Goal: Obtain resource: Download file/media

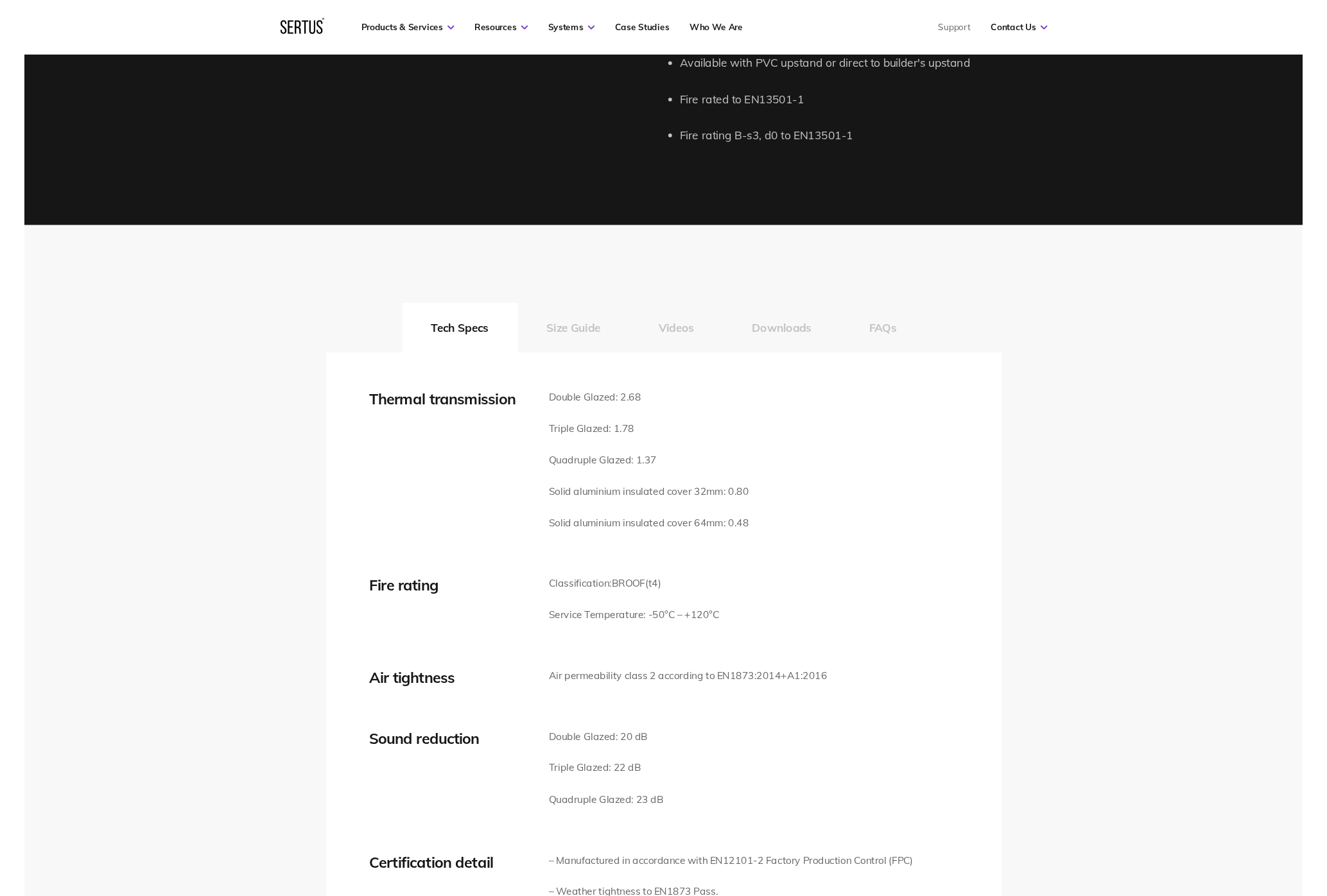
scroll to position [1639, 0]
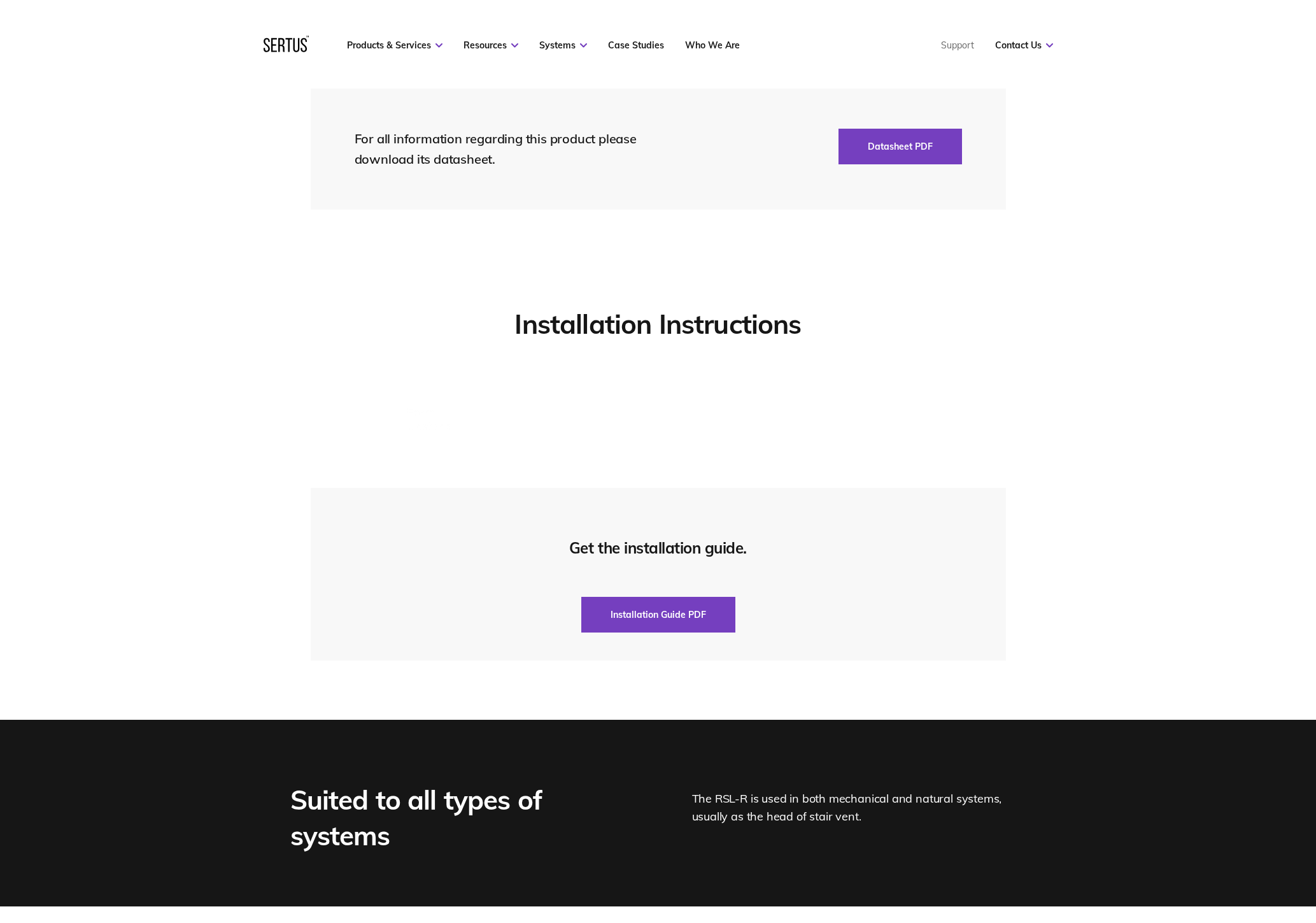
scroll to position [2961, 0]
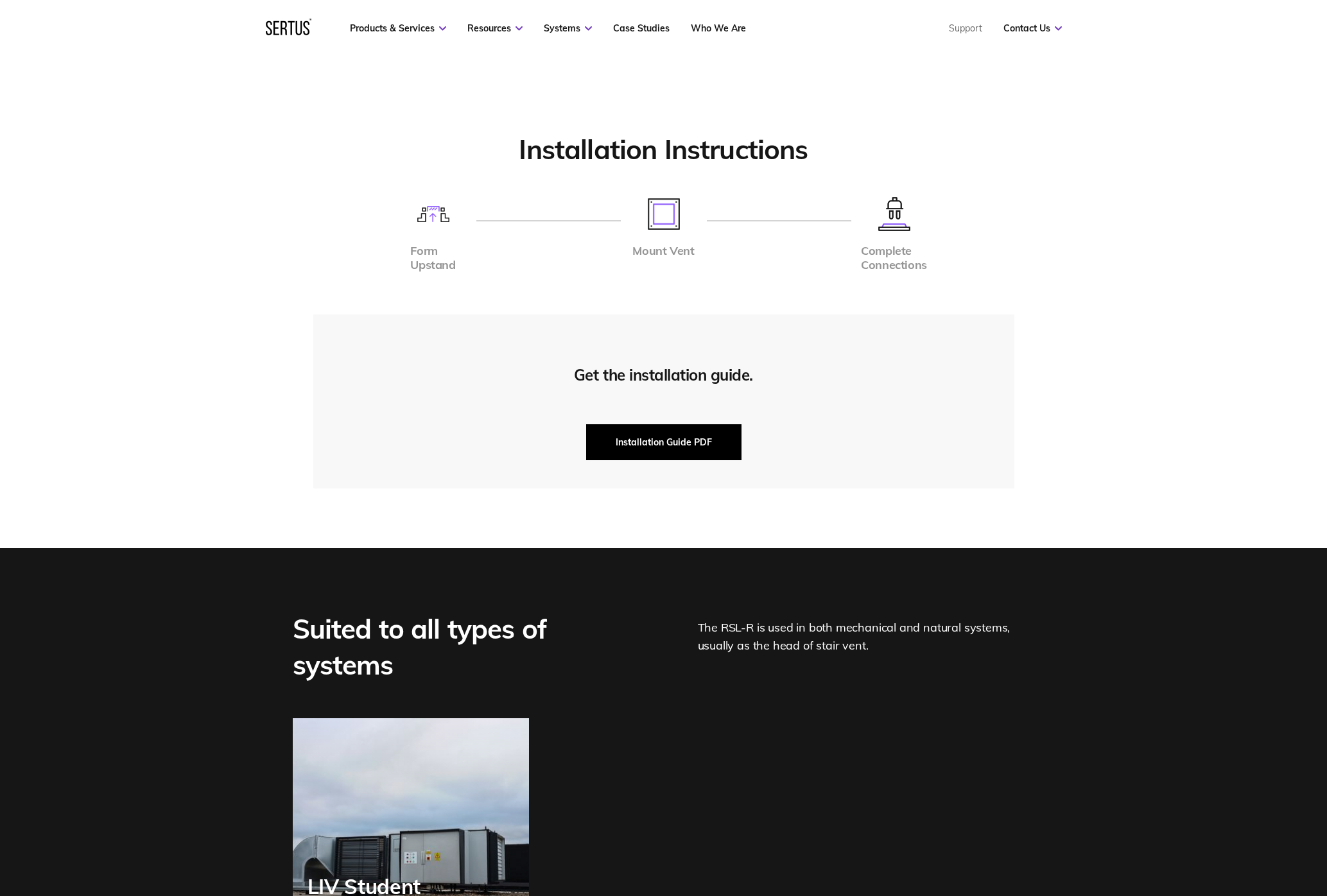
click at [611, 439] on button "Installation Guide PDF" at bounding box center [664, 442] width 156 height 36
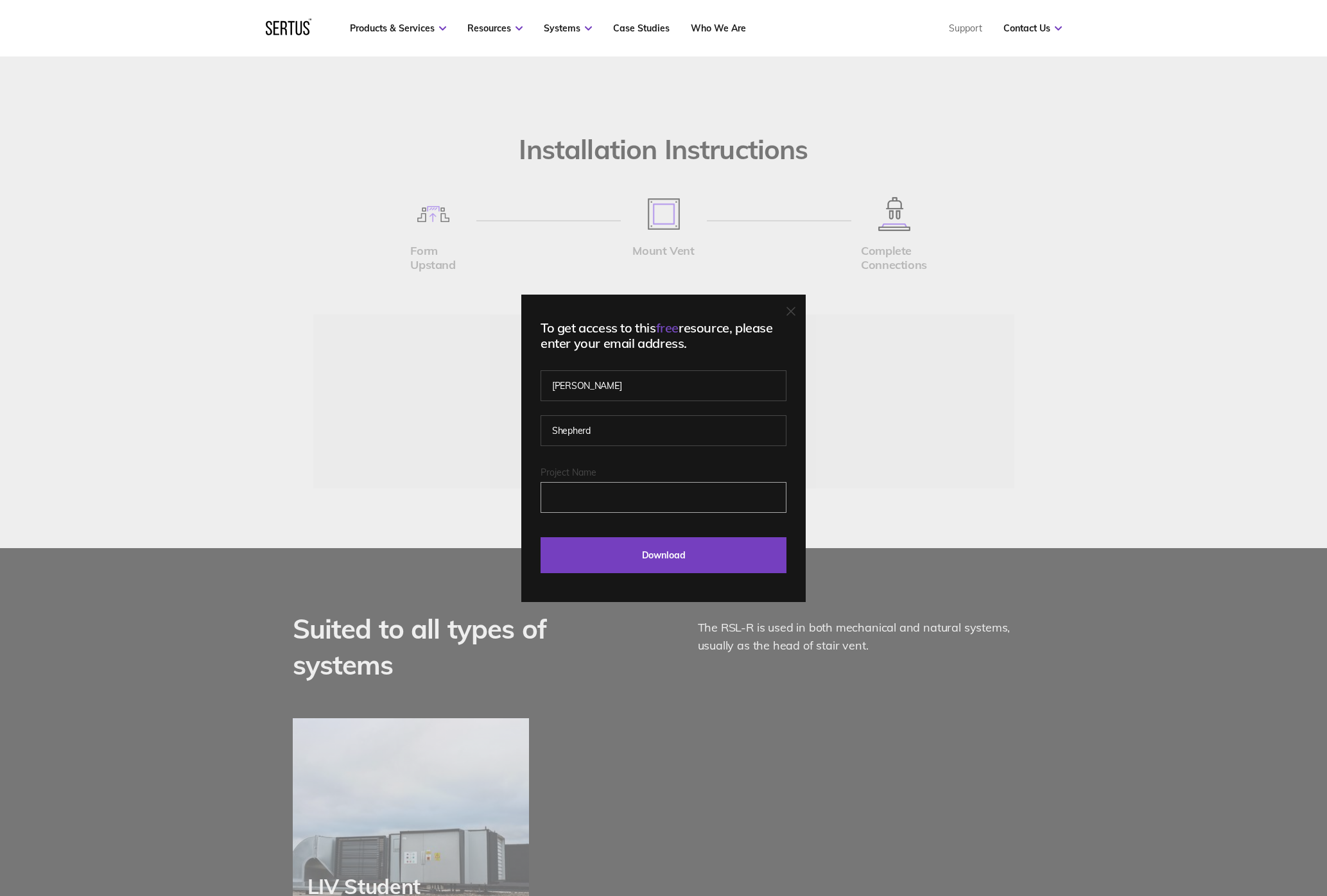
click at [611, 505] on input "Project Name" at bounding box center [663, 497] width 246 height 31
type input "Filwood Bristol"
click at [659, 560] on input "Download" at bounding box center [663, 555] width 246 height 36
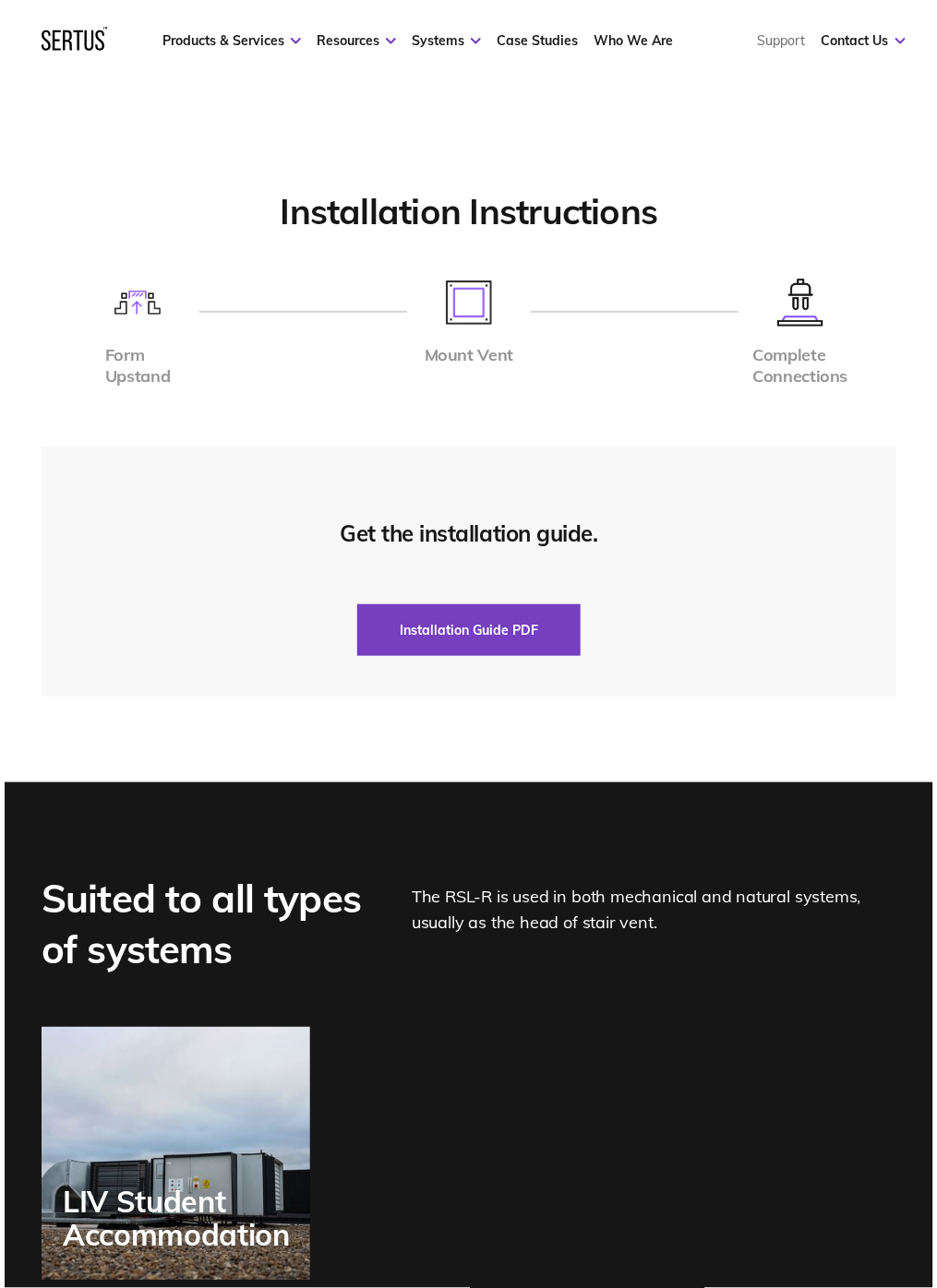
scroll to position [4225, 0]
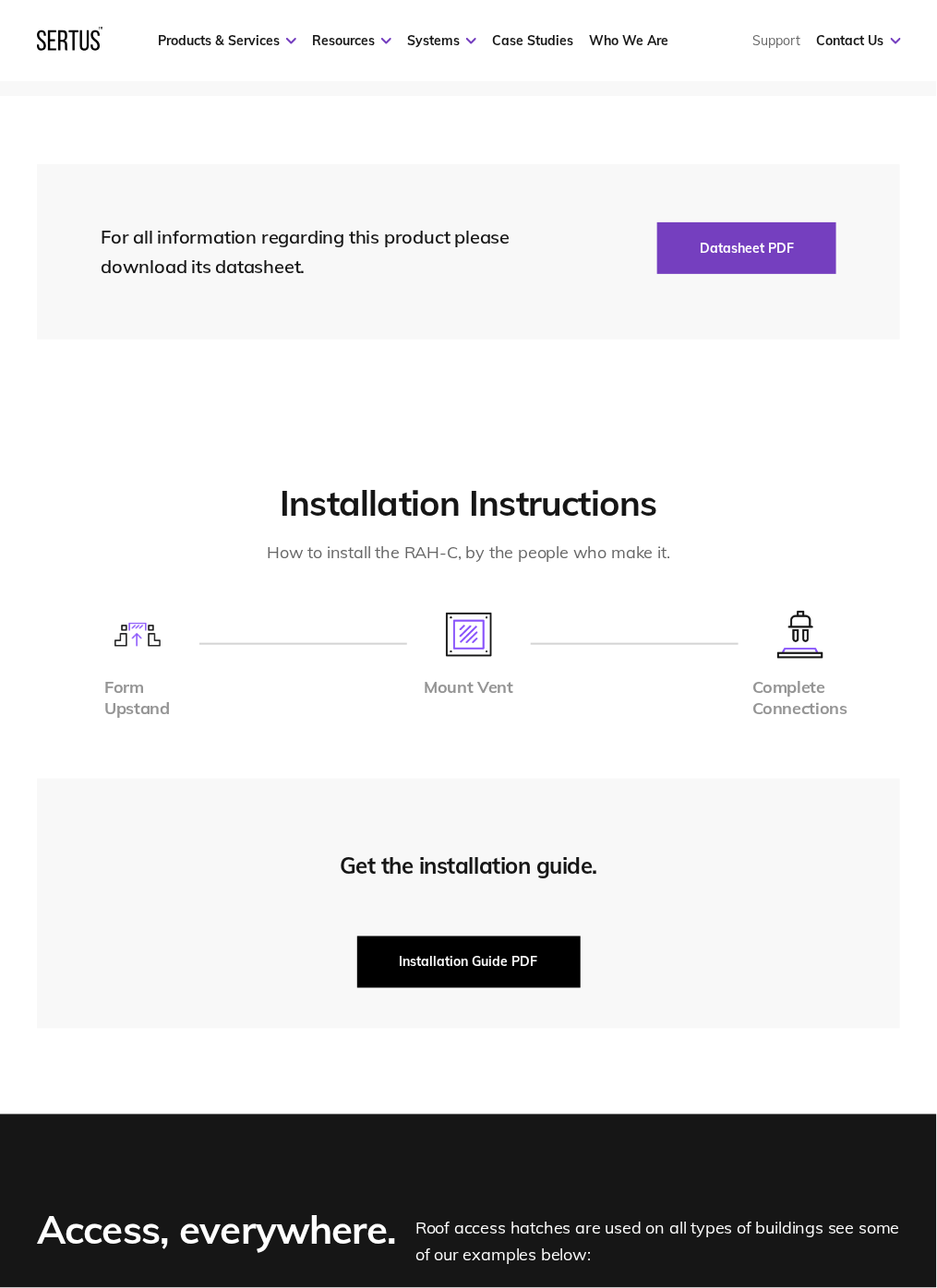
scroll to position [3184, 0]
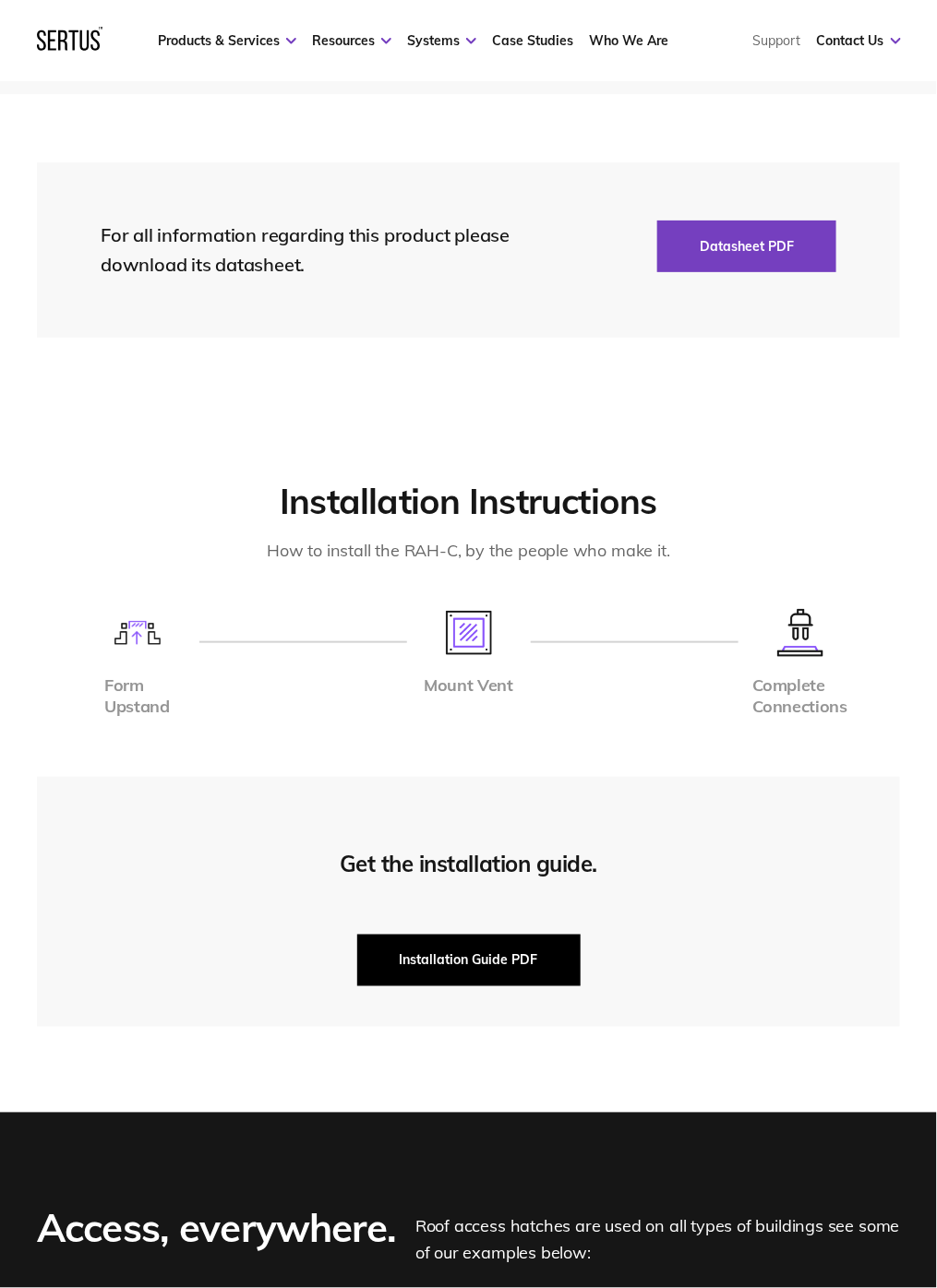
click at [460, 949] on button "Installation Guide PDF" at bounding box center [468, 960] width 224 height 51
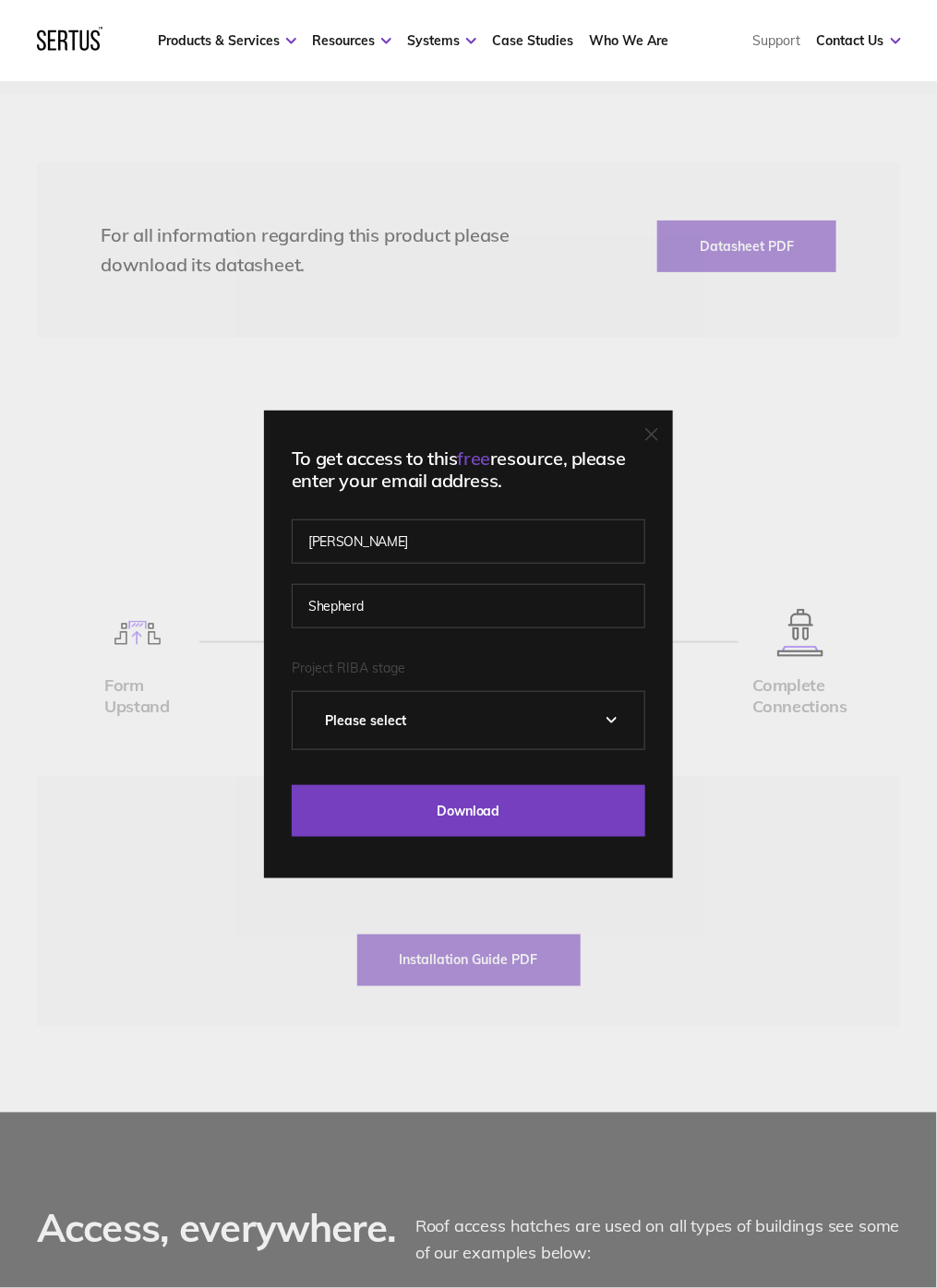
click at [470, 721] on select "Please Select 0 – Strategic Definition 1 - Preparation & Brief 2 - Concept Desi…" at bounding box center [468, 720] width 351 height 57
select select "5 - Construction"
click at [305, 692] on select "Please Select 0 – Strategic Definition 1 - Preparation & Brief 2 - Concept Desi…" at bounding box center [468, 720] width 351 height 57
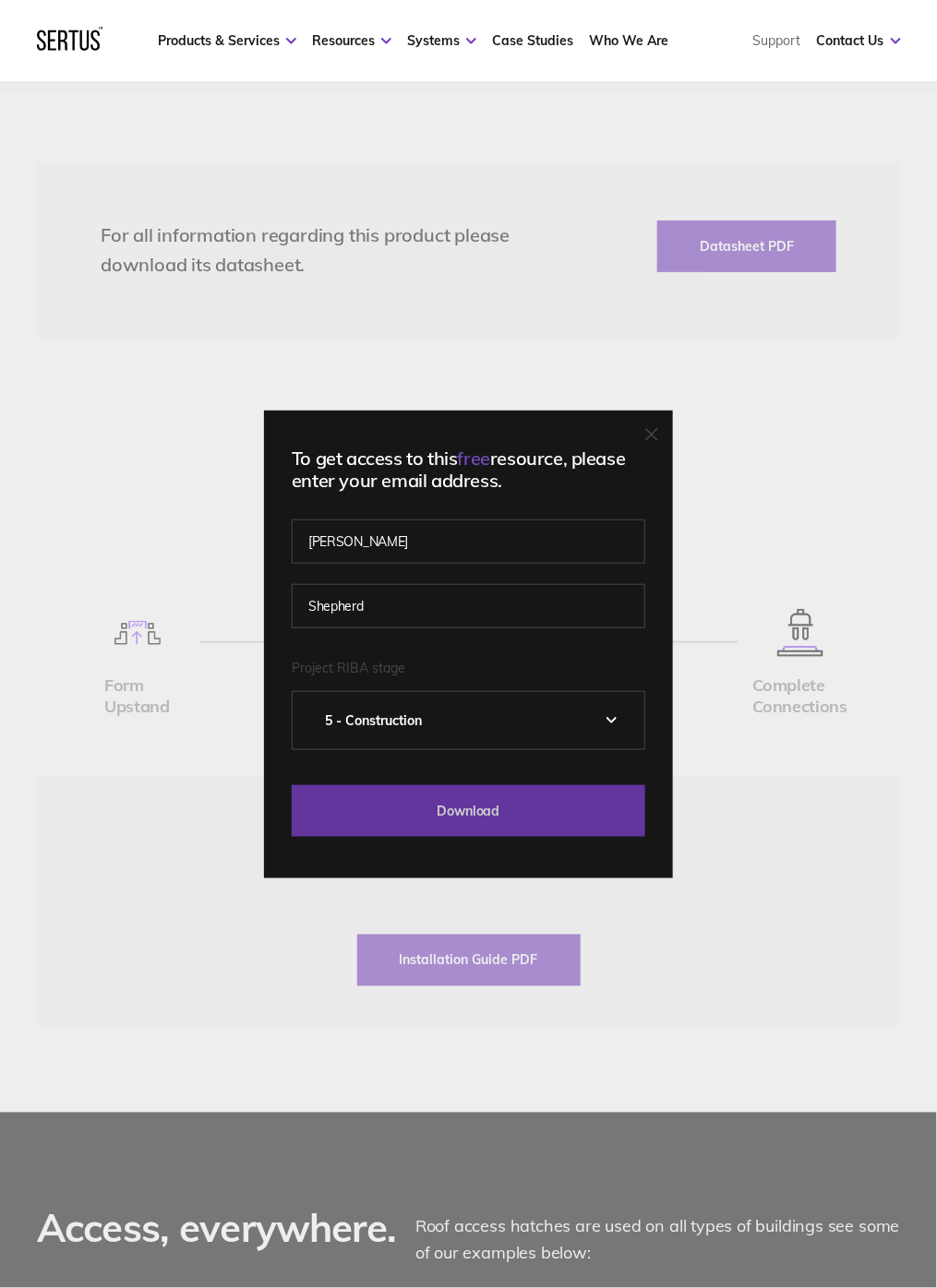
click at [471, 803] on input "Download" at bounding box center [468, 811] width 353 height 51
